Goal: Task Accomplishment & Management: Manage account settings

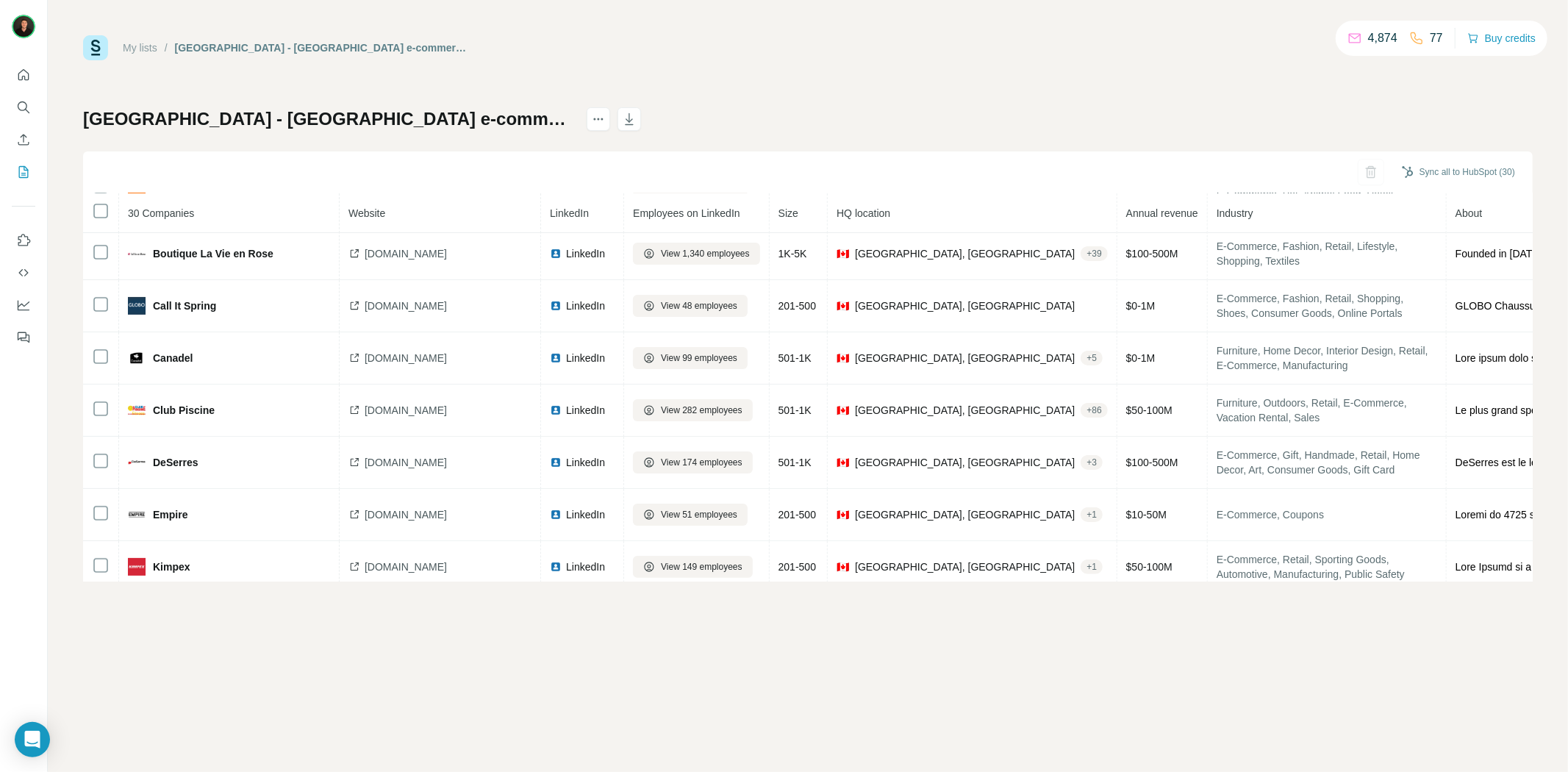
scroll to position [185, 0]
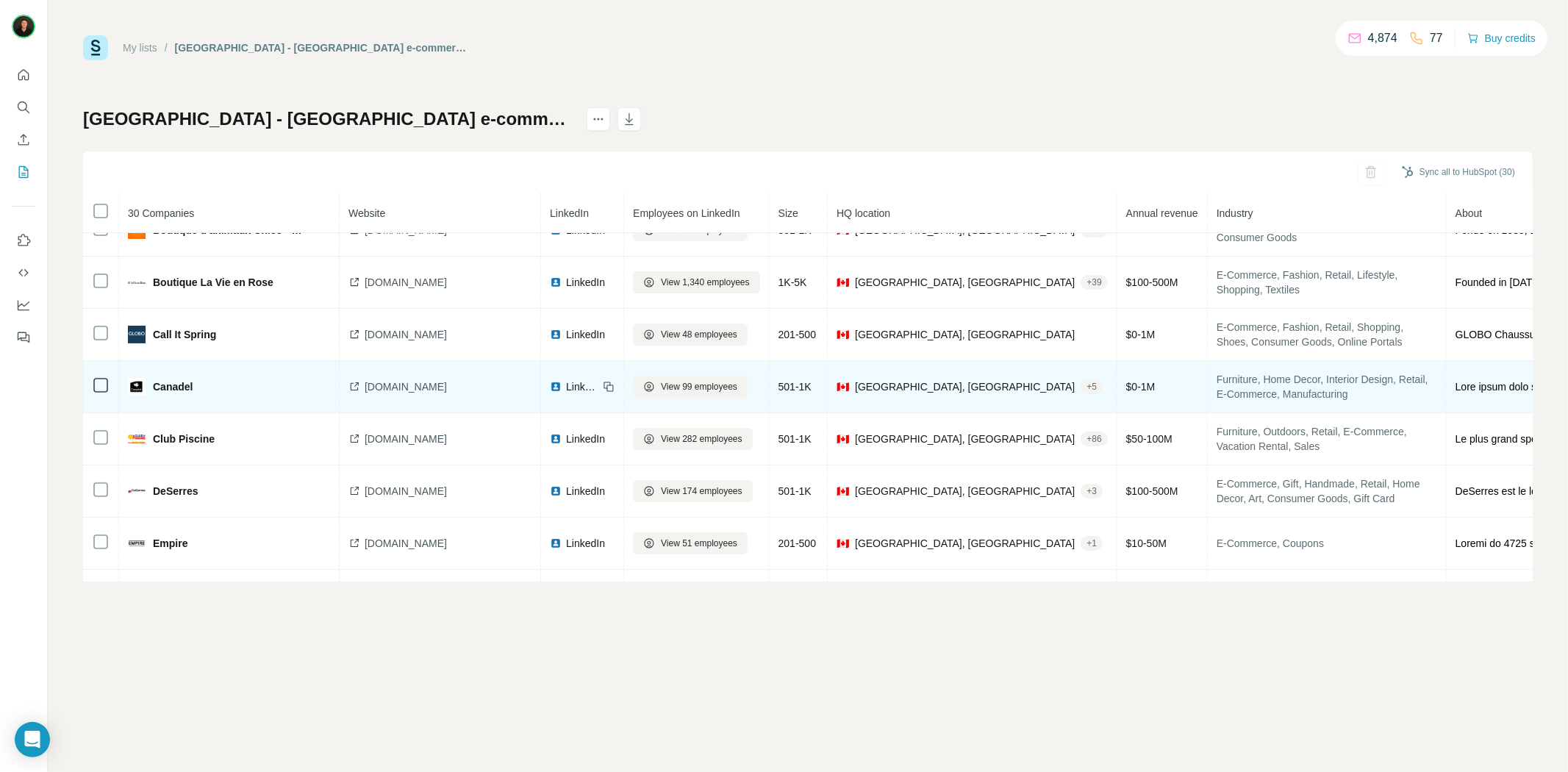
click at [353, 387] on icon at bounding box center [354, 387] width 12 height 12
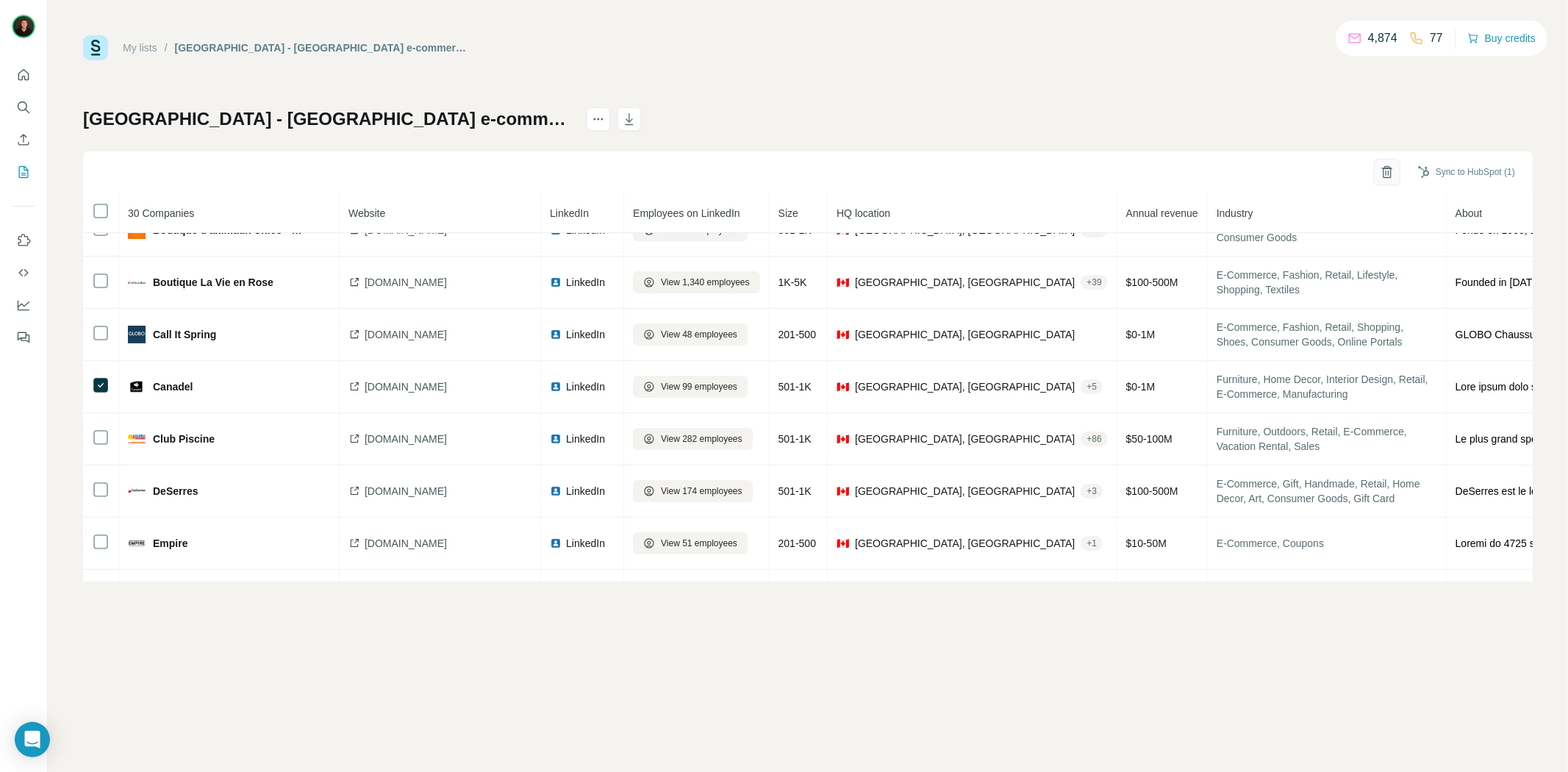
click at [1392, 175] on button "button" at bounding box center [1387, 171] width 27 height 27
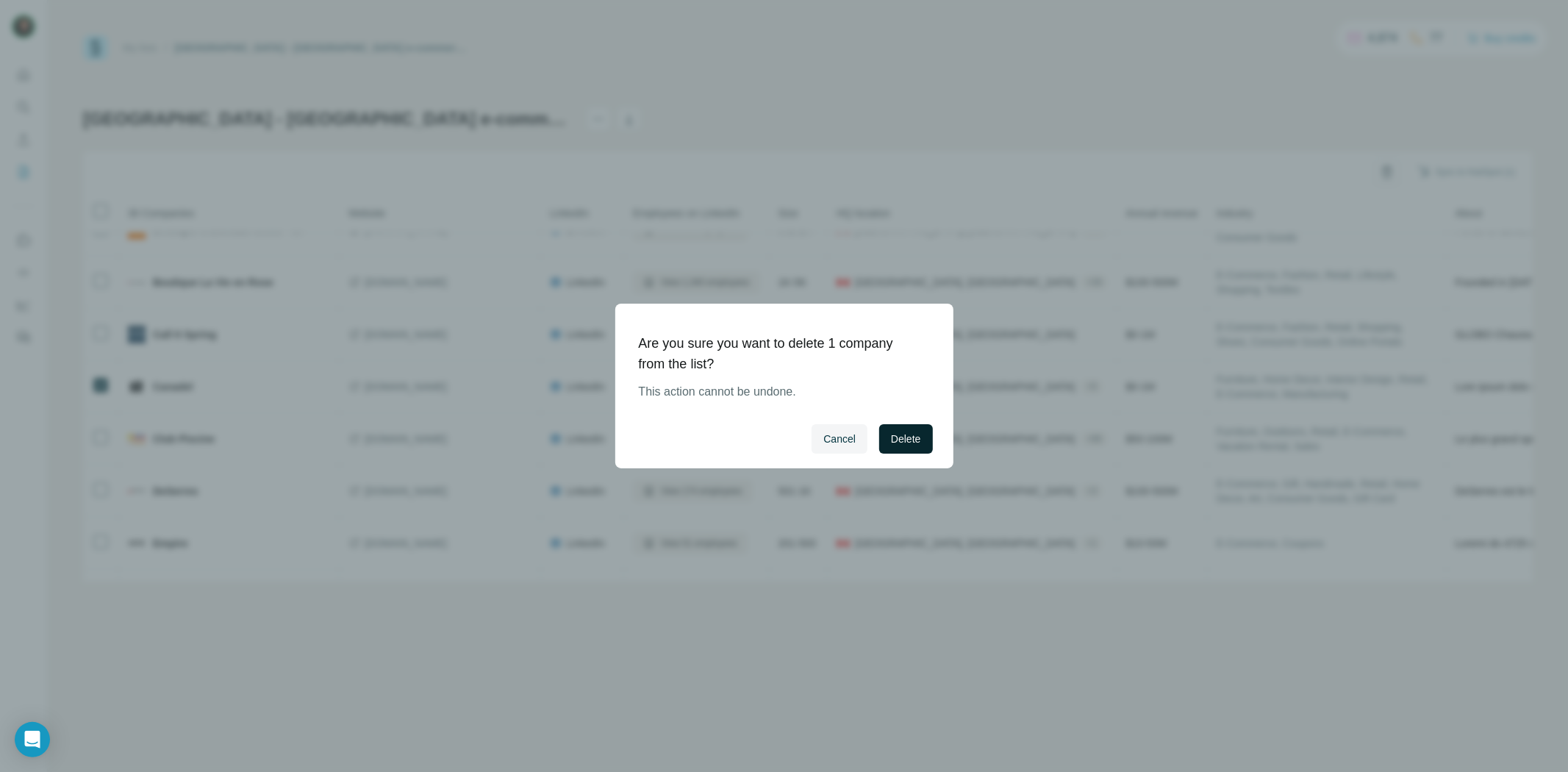
click at [924, 433] on button "Delete" at bounding box center [905, 439] width 53 height 30
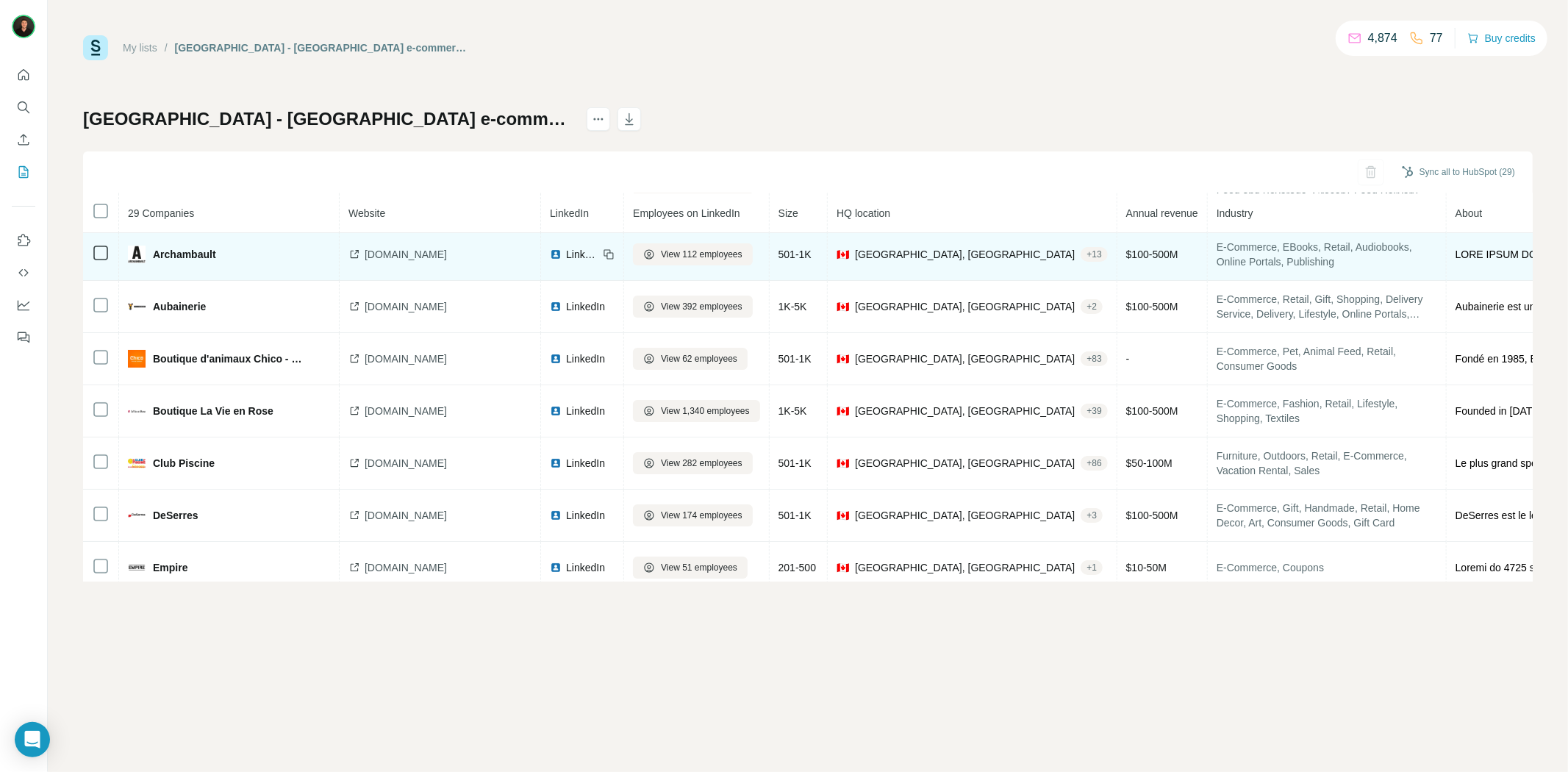
scroll to position [81, 0]
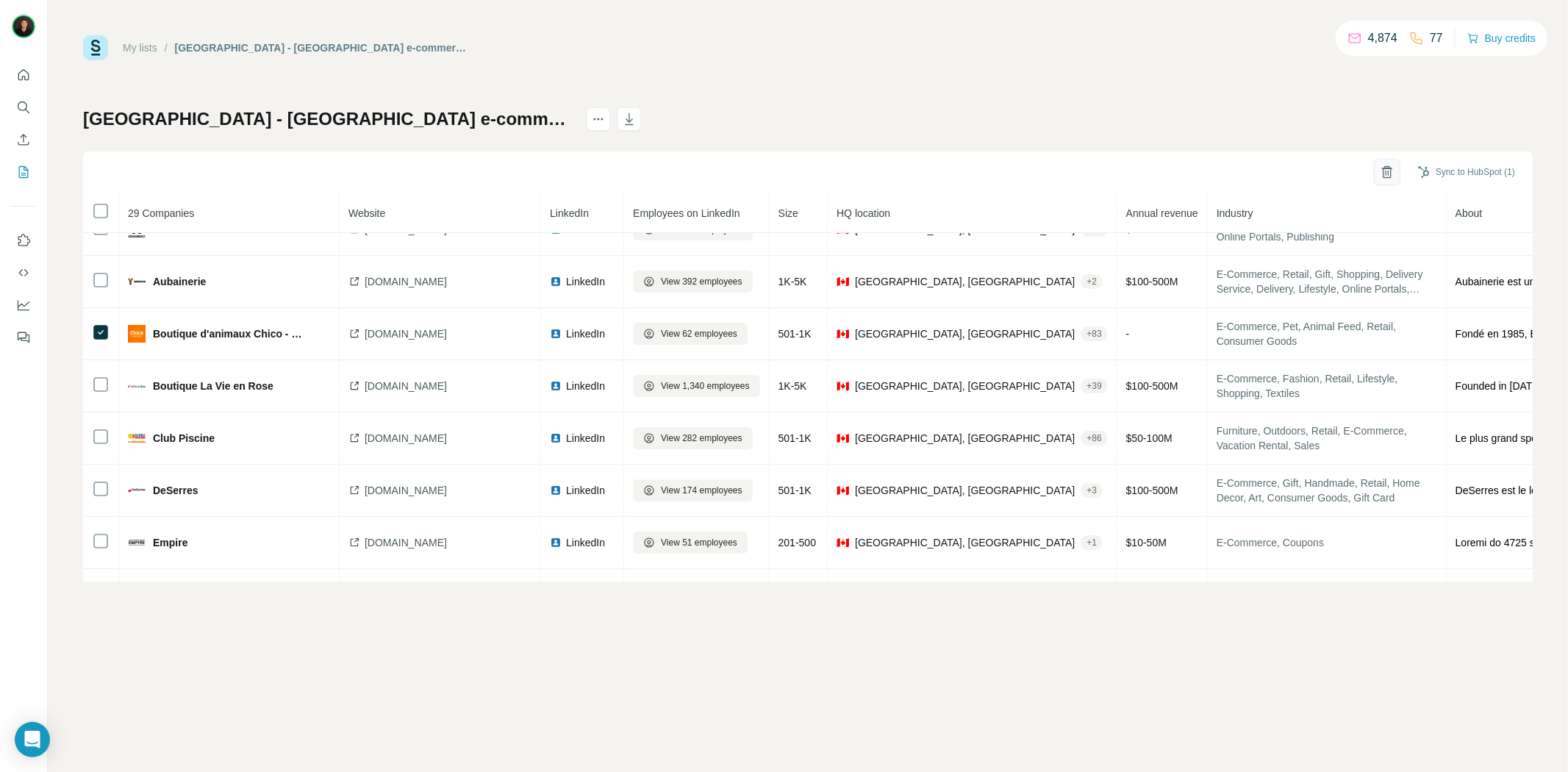
click at [1374, 171] on button "button" at bounding box center [1387, 171] width 27 height 27
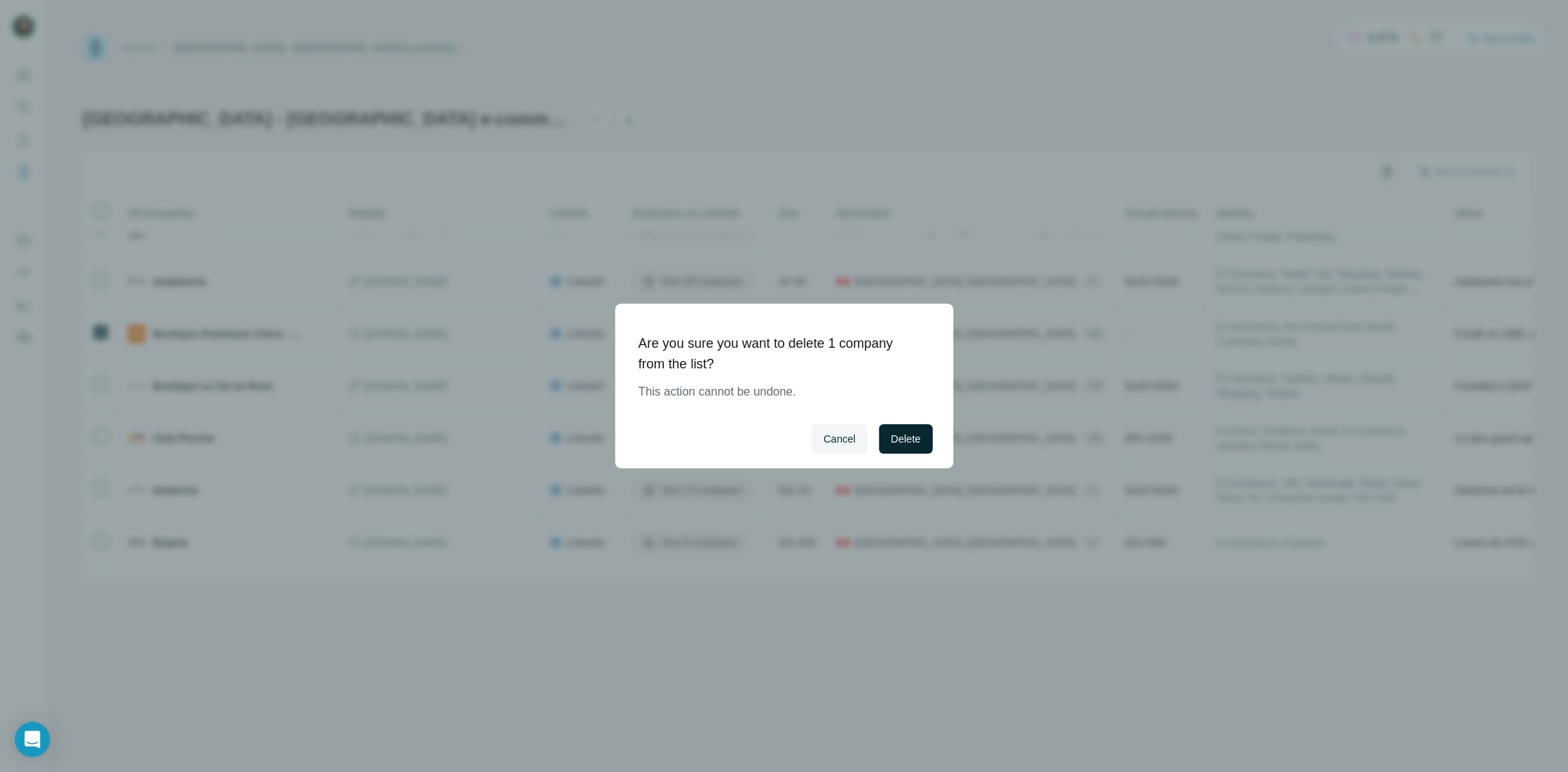
click at [929, 437] on button "Delete" at bounding box center [905, 439] width 53 height 30
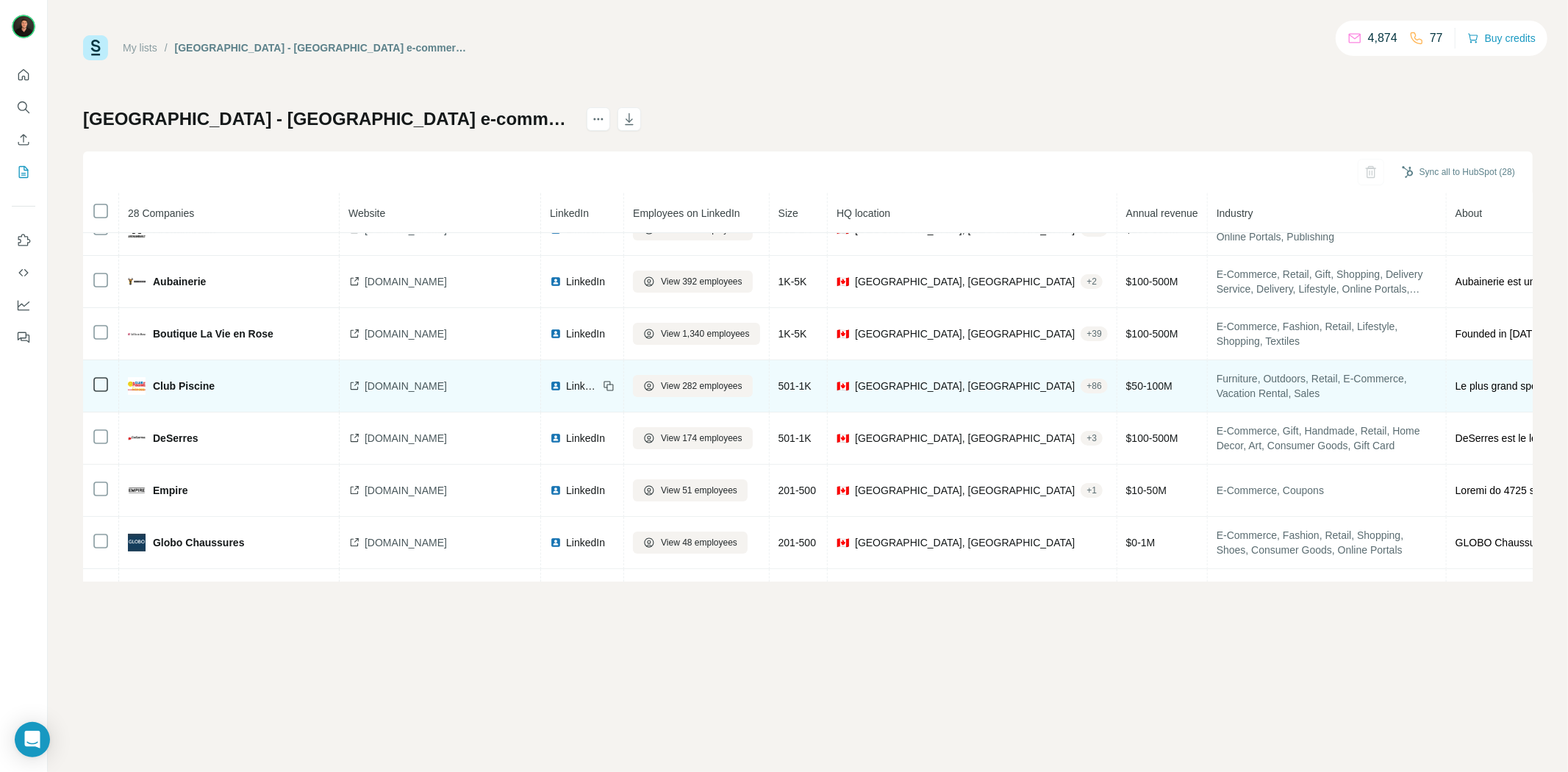
click at [408, 383] on span "[DOMAIN_NAME]" at bounding box center [405, 386] width 82 height 14
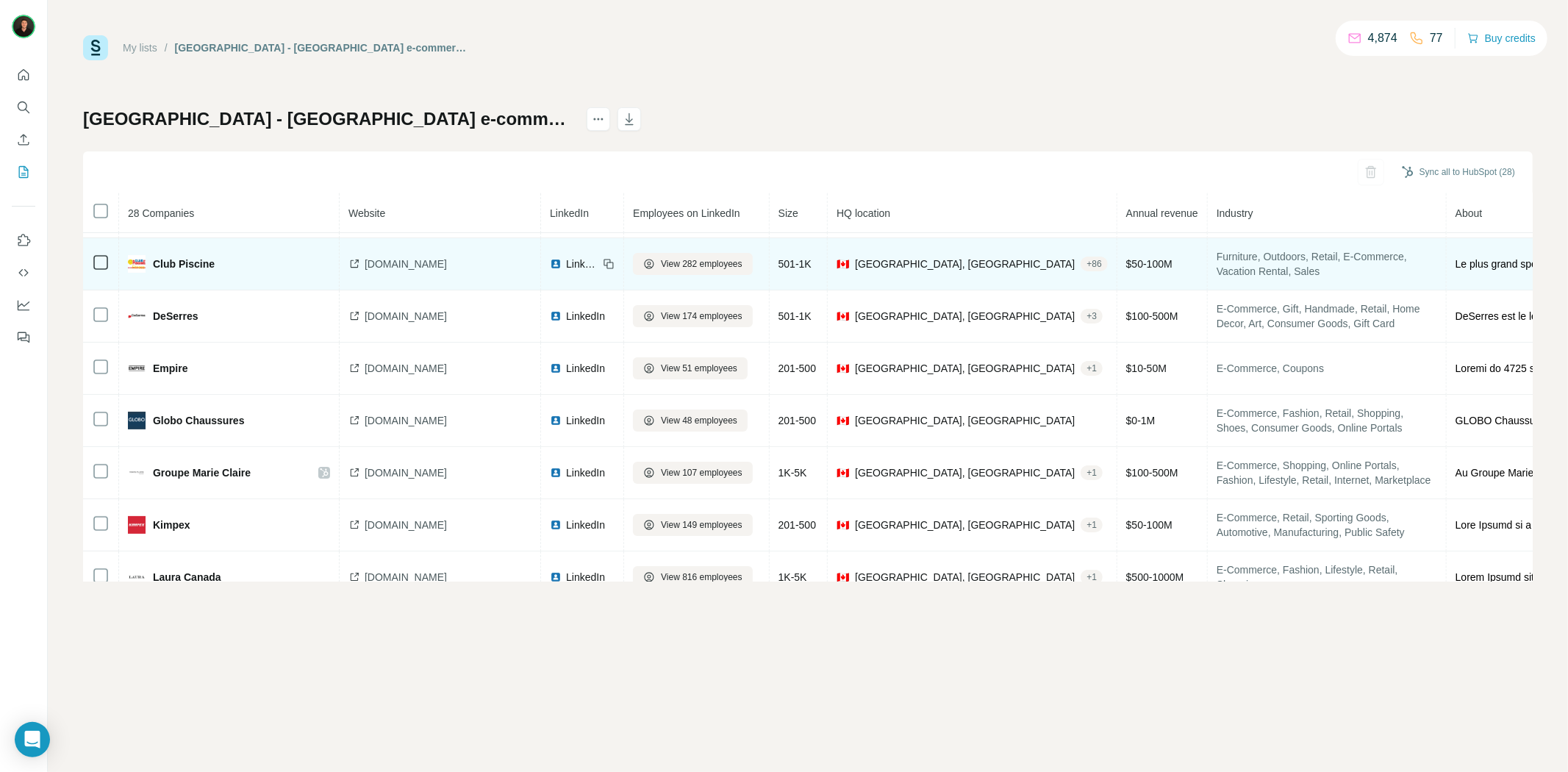
scroll to position [244, 0]
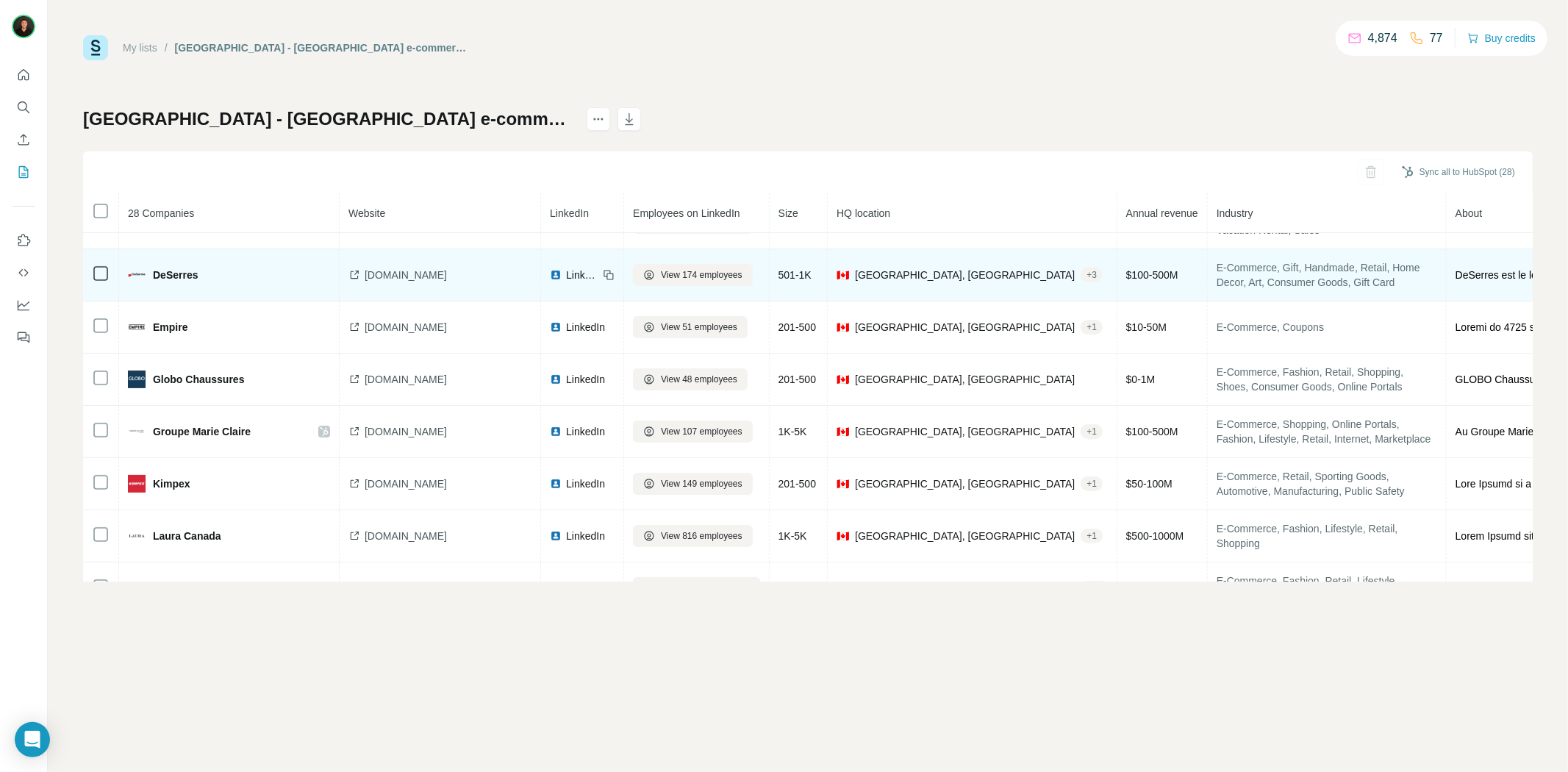
click at [398, 282] on span "[DOMAIN_NAME]" at bounding box center [405, 275] width 82 height 14
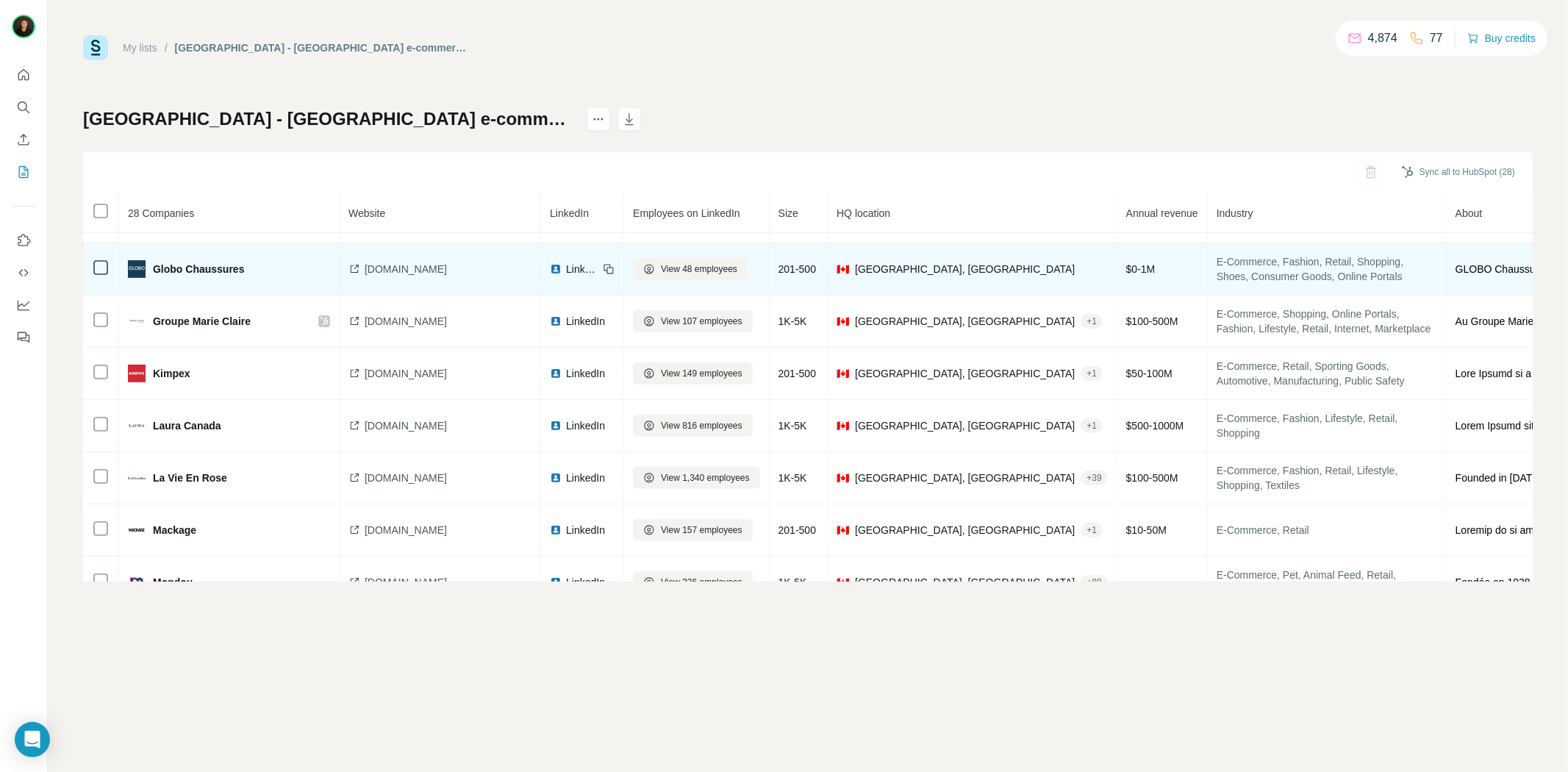
scroll to position [326, 0]
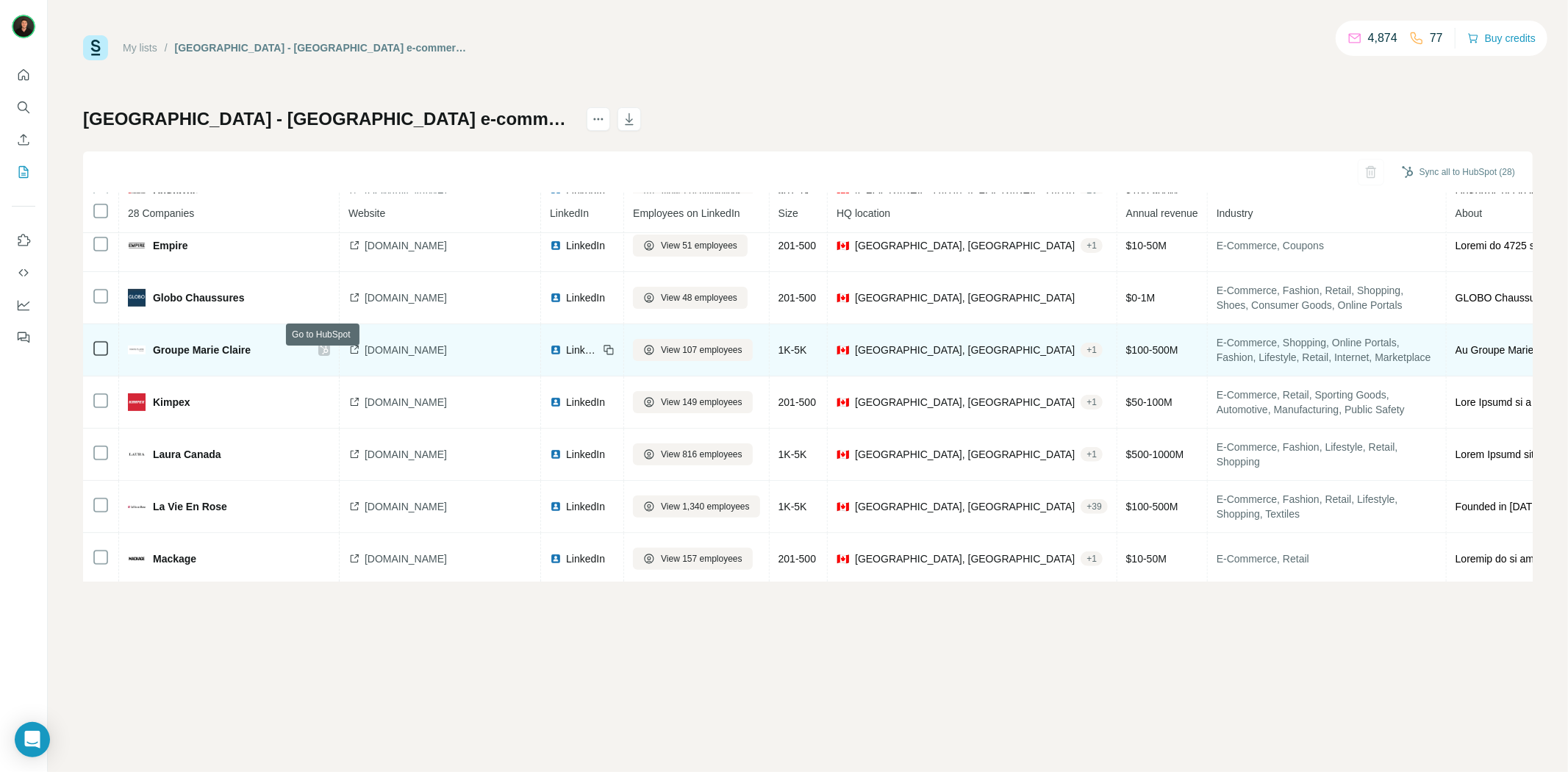
click at [320, 356] on icon at bounding box center [324, 350] width 9 height 12
click at [550, 353] on img at bounding box center [556, 350] width 12 height 12
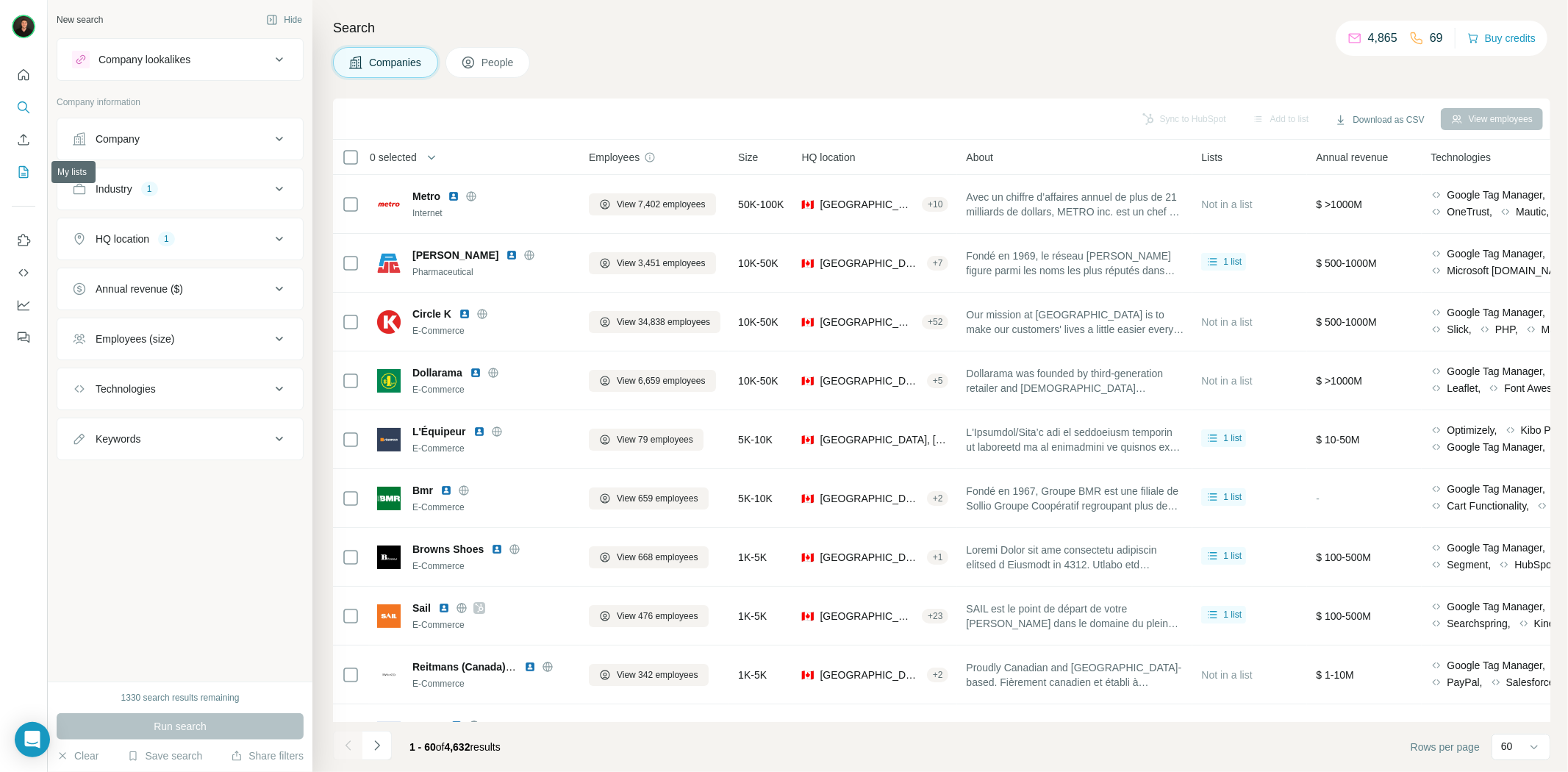
click at [32, 176] on button "My lists" at bounding box center [23, 171] width 23 height 27
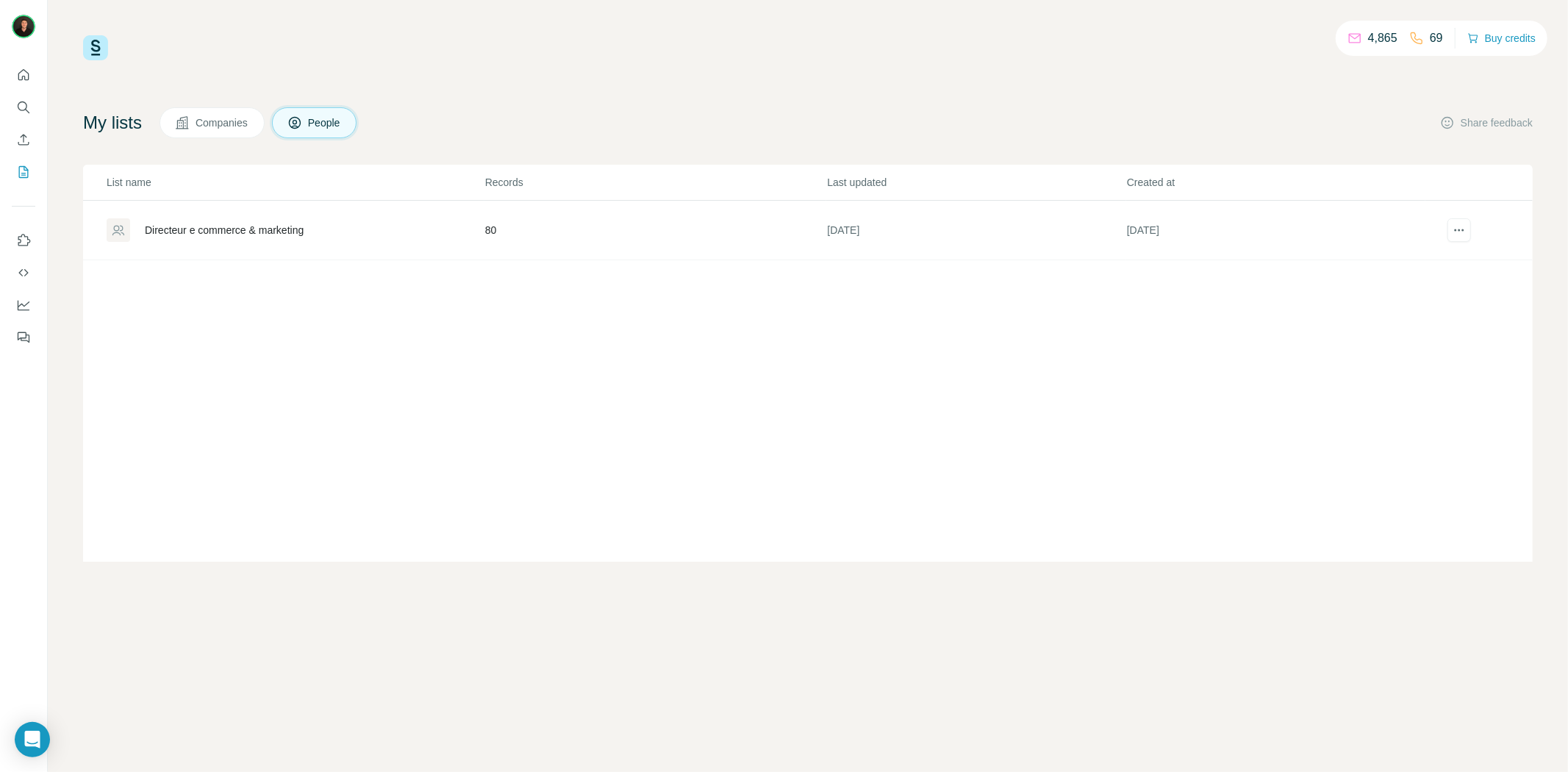
click at [237, 116] on span "Companies" at bounding box center [222, 123] width 54 height 14
click at [232, 230] on div "[GEOGRAPHIC_DATA] - [GEOGRAPHIC_DATA] e-commerce" at bounding box center [286, 230] width 284 height 14
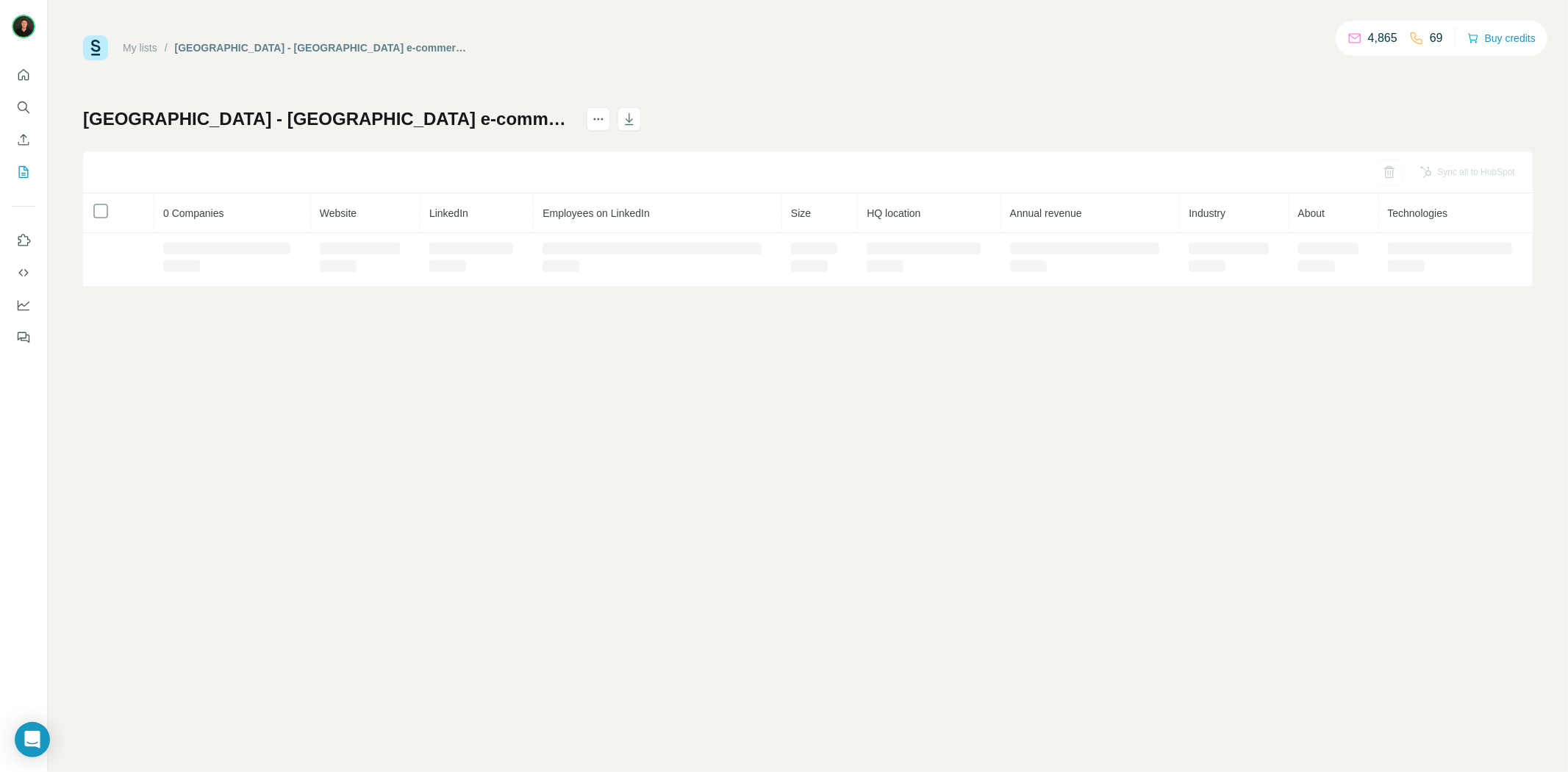
click at [215, 227] on th "0 Companies" at bounding box center [232, 212] width 157 height 39
